Goal: Information Seeking & Learning: Learn about a topic

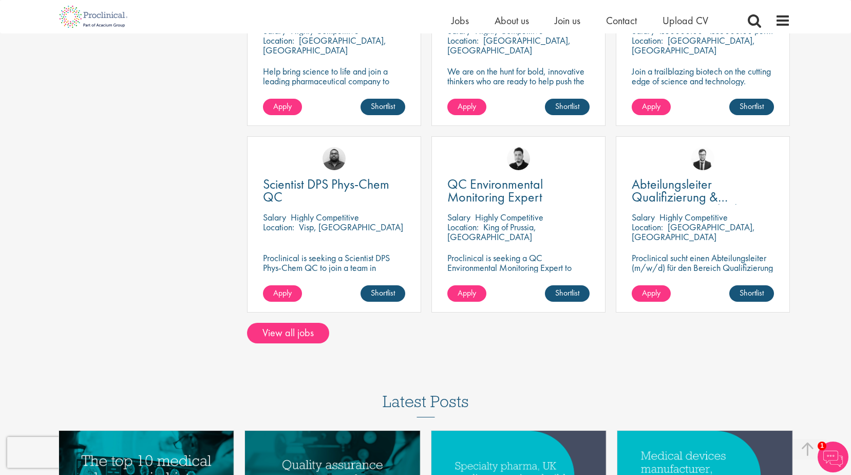
scroll to position [873, 0]
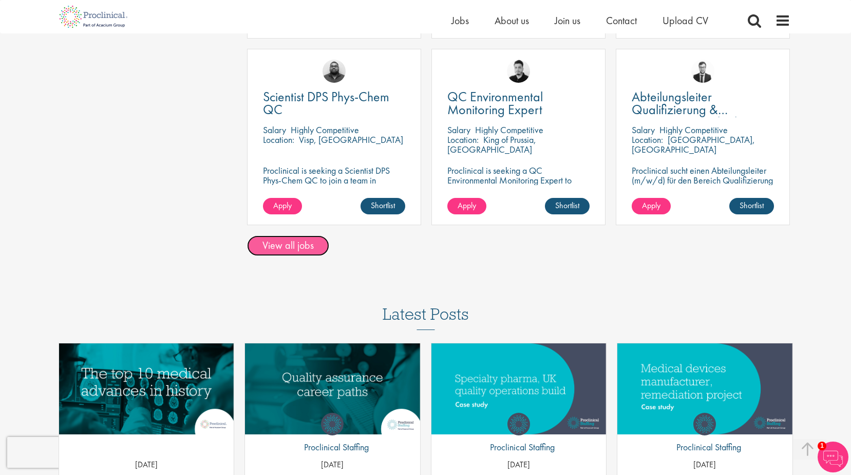
click at [272, 238] on link "View all jobs" at bounding box center [288, 245] width 82 height 21
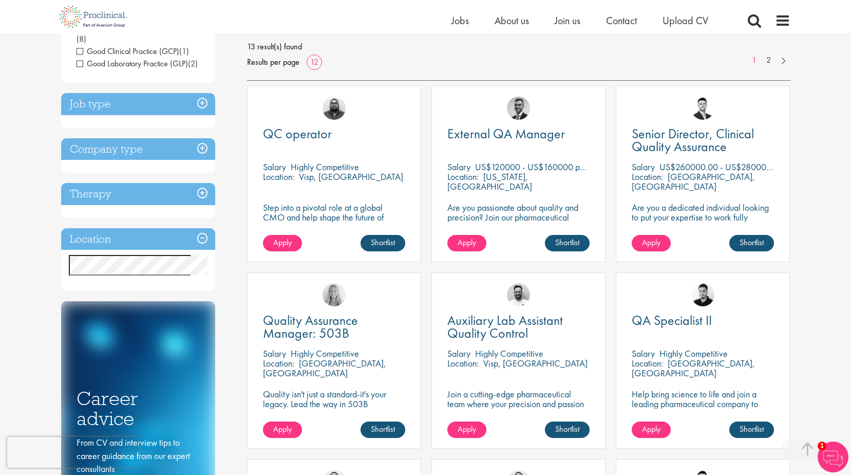
scroll to position [205, 0]
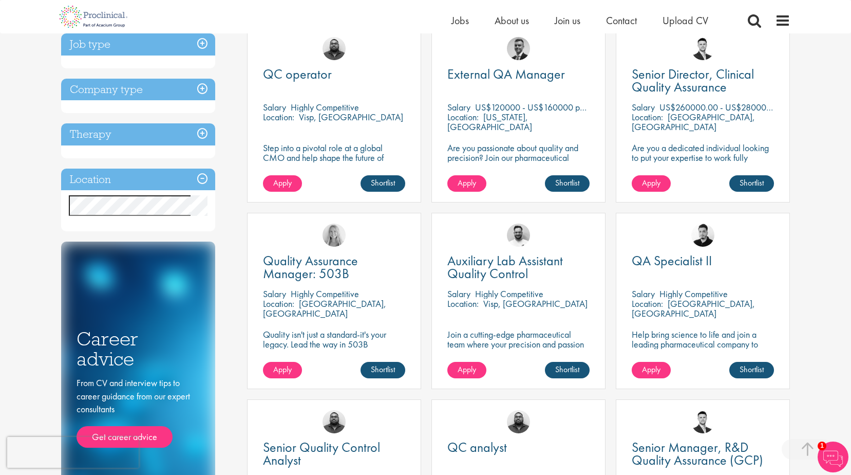
click at [203, 175] on h3 "Location" at bounding box center [138, 180] width 154 height 22
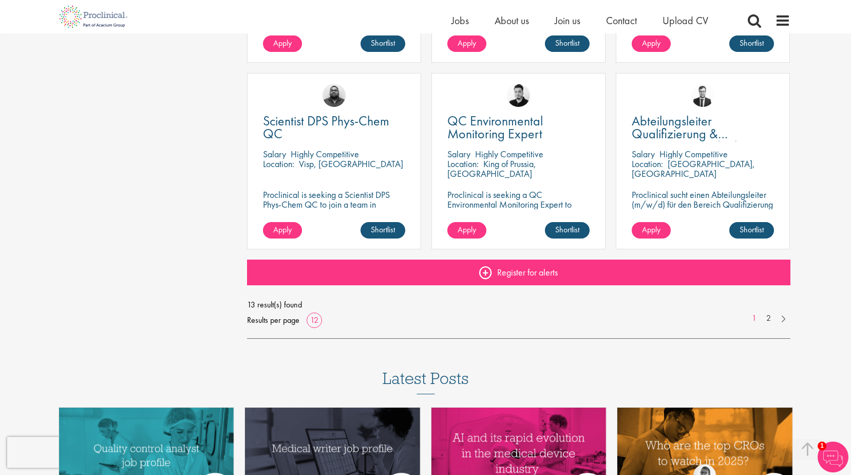
scroll to position [719, 0]
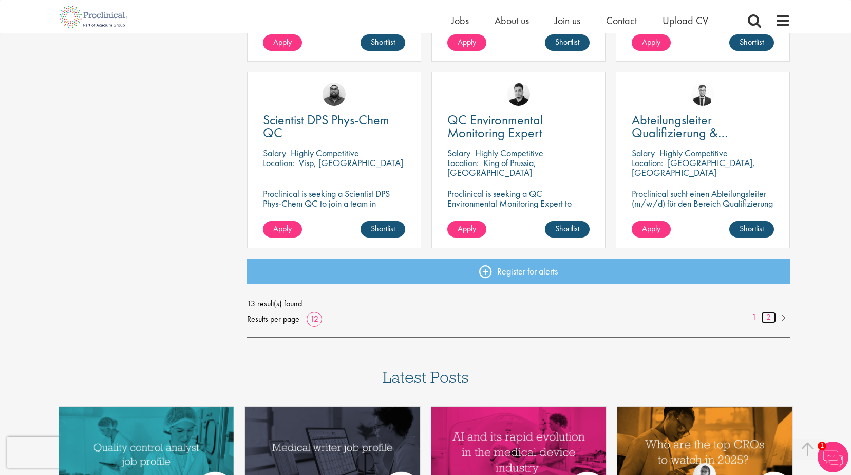
click at [769, 316] on link "2" at bounding box center [768, 317] width 15 height 12
